Goal: Register for event/course

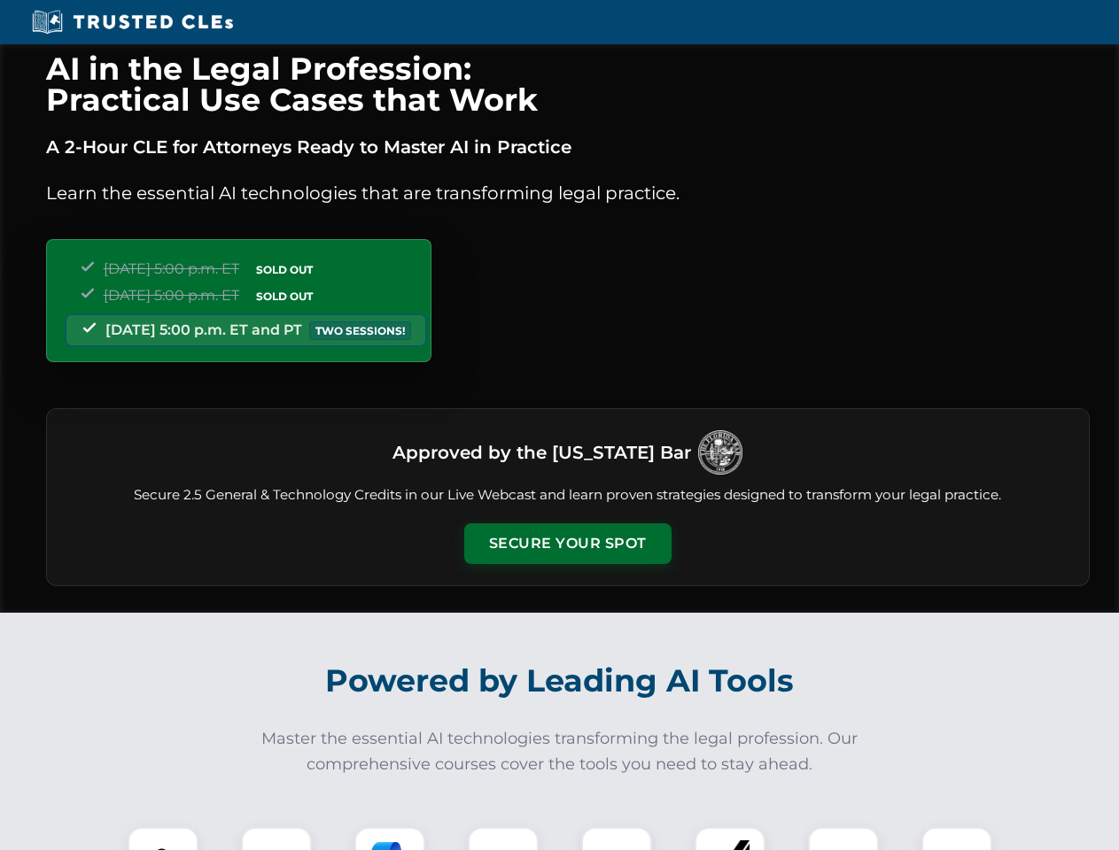
click at [567, 544] on button "Secure Your Spot" at bounding box center [567, 544] width 207 height 41
click at [163, 839] on img at bounding box center [162, 862] width 51 height 51
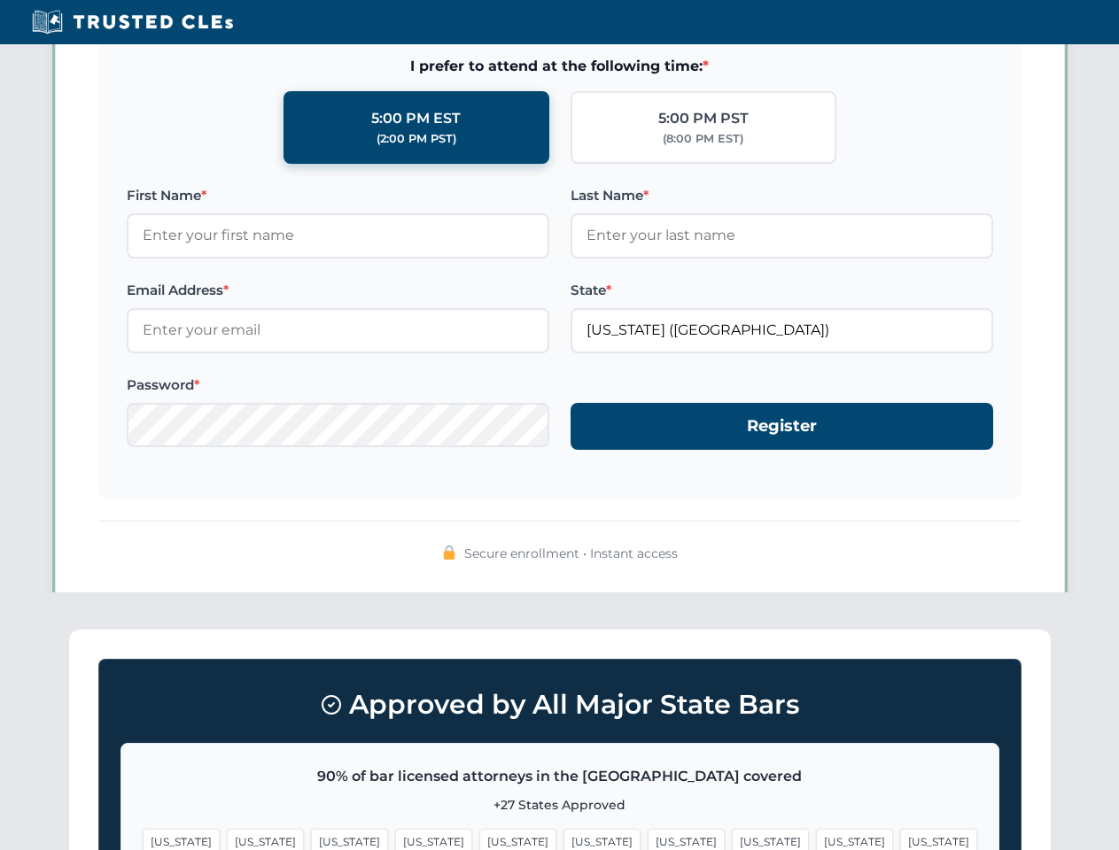
click at [648, 839] on span "[US_STATE]" at bounding box center [686, 842] width 77 height 26
click at [816, 839] on span "[US_STATE]" at bounding box center [854, 842] width 77 height 26
